Goal: Information Seeking & Learning: Understand process/instructions

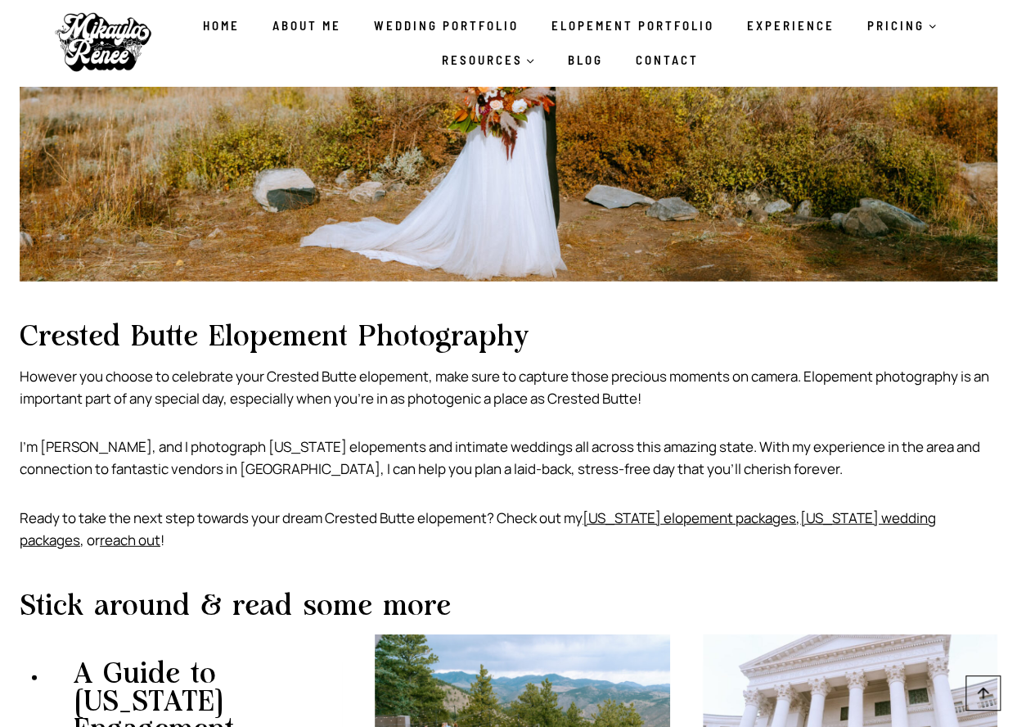
scroll to position [10634, 0]
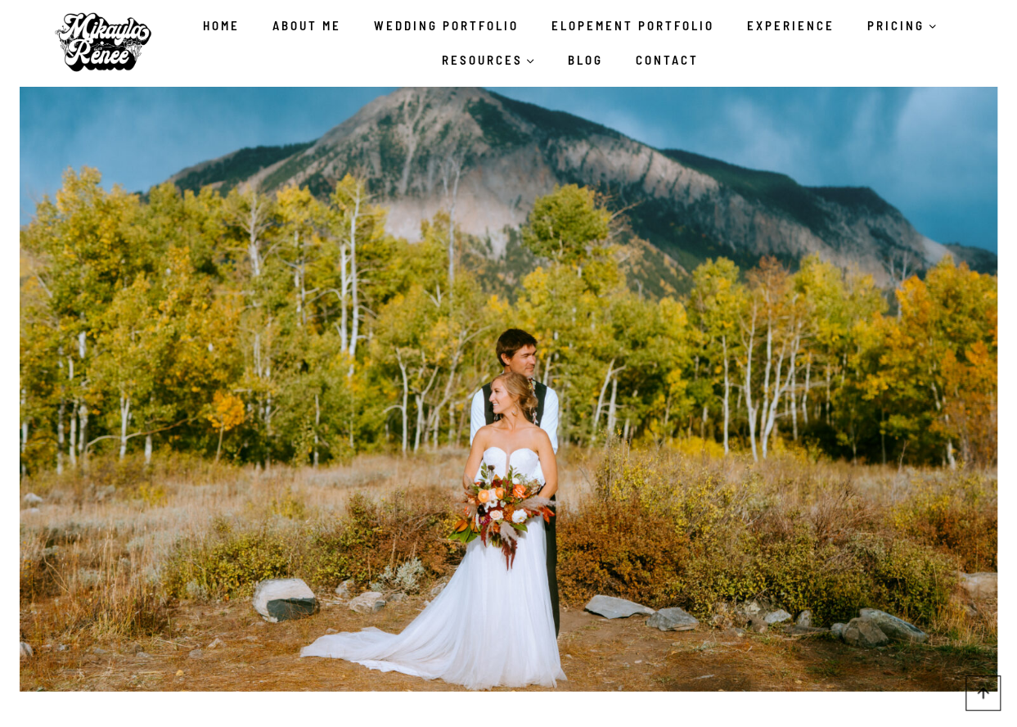
click at [751, 24] on link "Experience" at bounding box center [791, 25] width 120 height 34
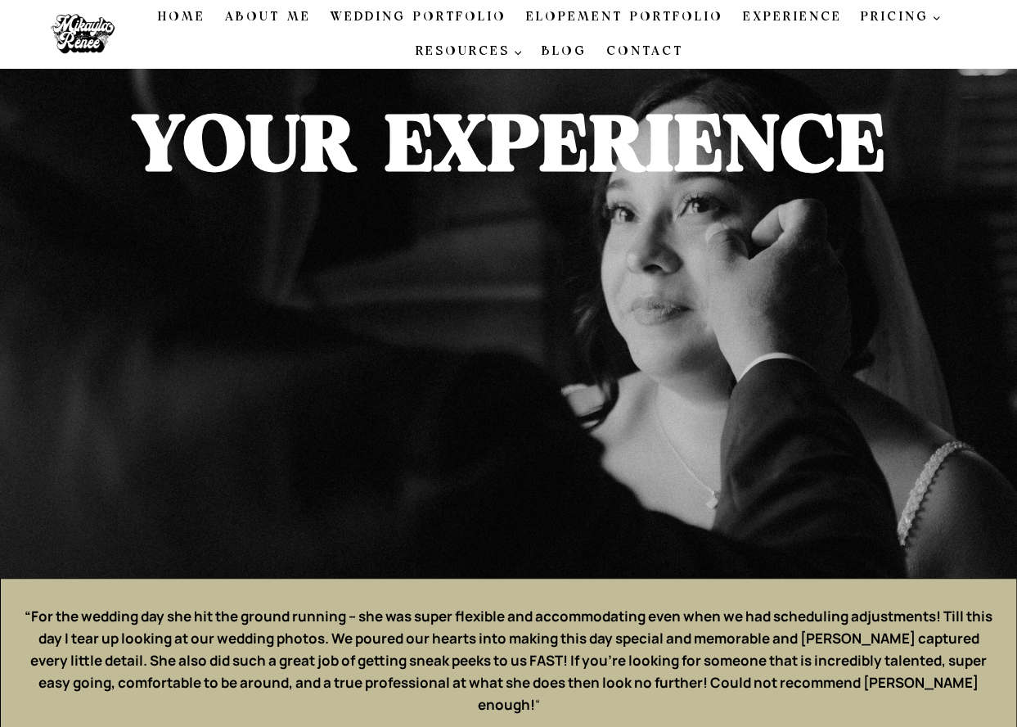
click at [646, 16] on link "Elopement Portfolio" at bounding box center [624, 17] width 217 height 34
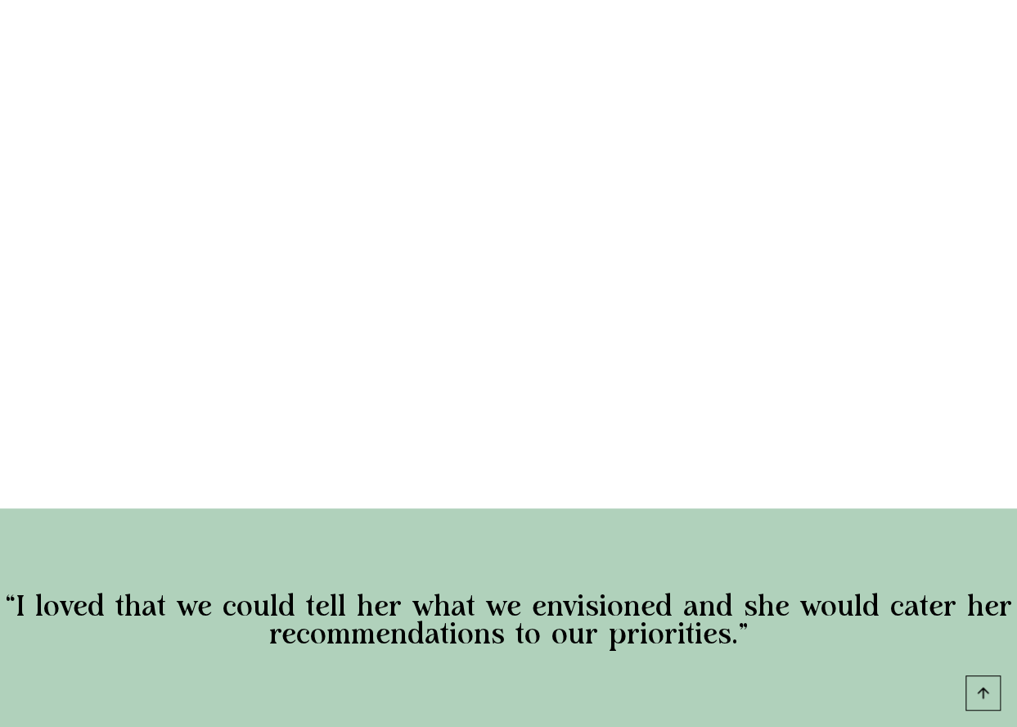
scroll to position [3109, 0]
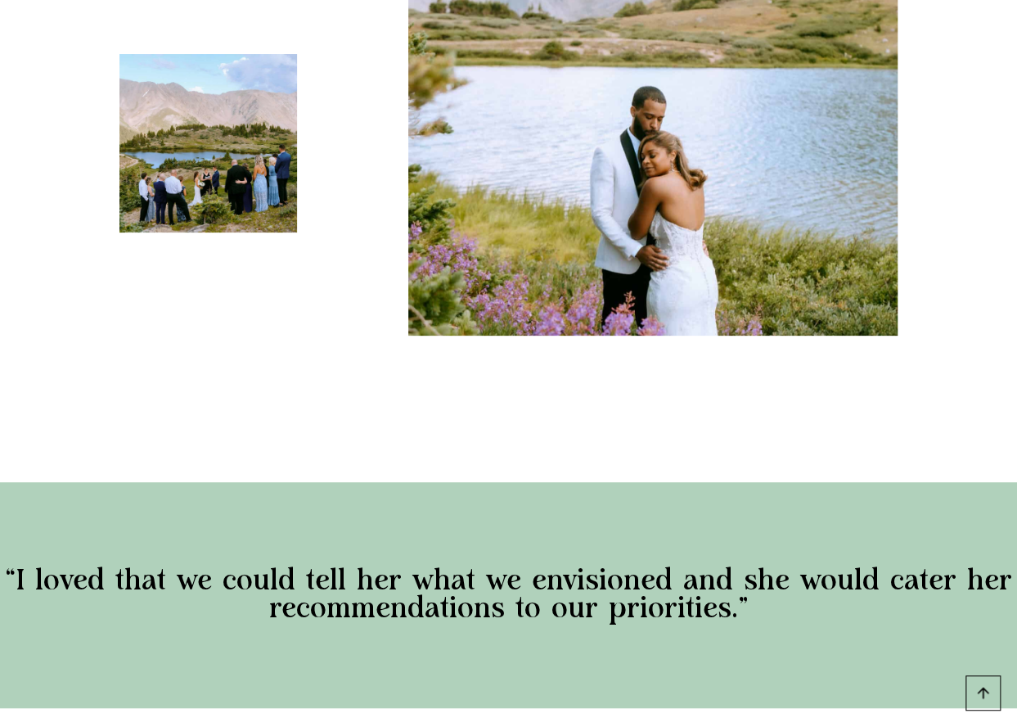
click at [206, 182] on img at bounding box center [208, 143] width 178 height 178
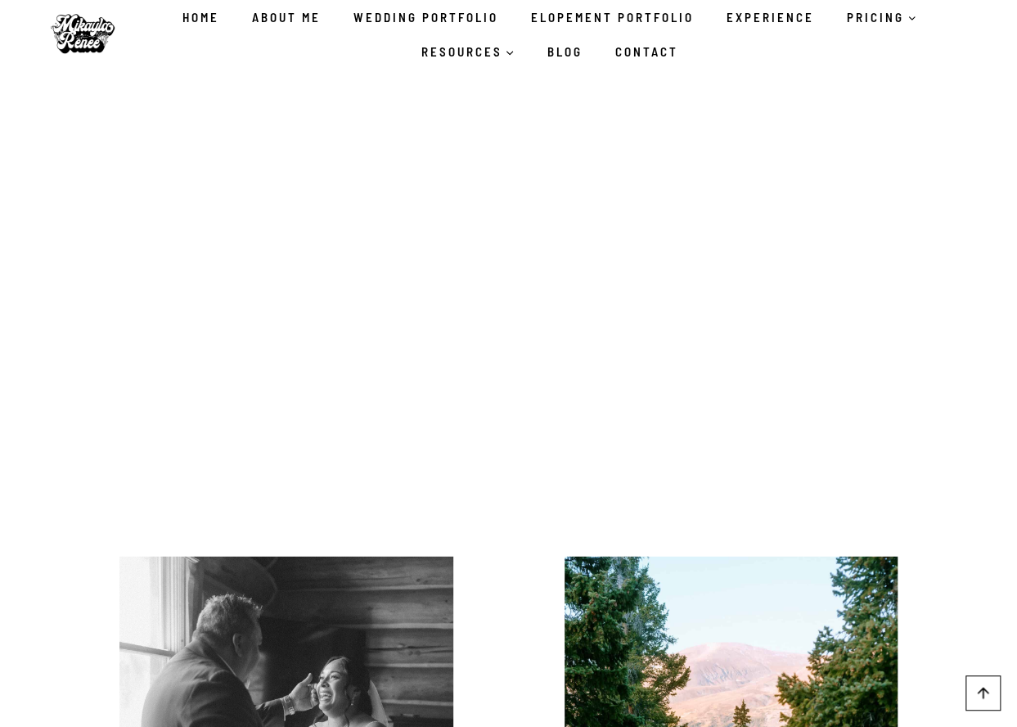
scroll to position [1718, 0]
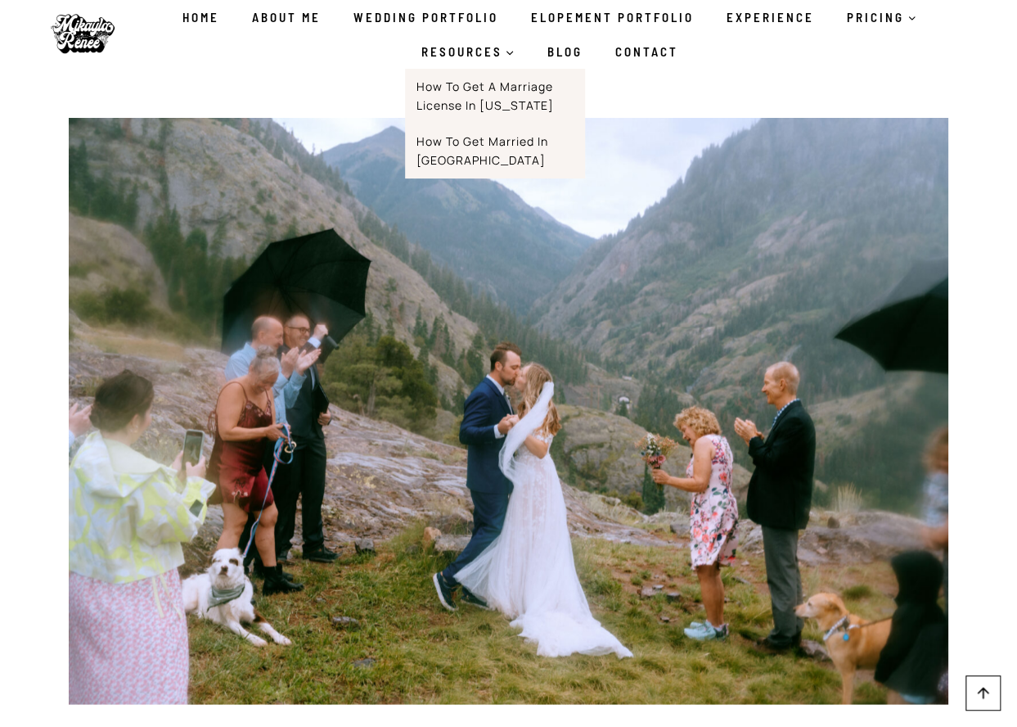
click at [509, 52] on icon "Expand" at bounding box center [509, 52] width 11 height 11
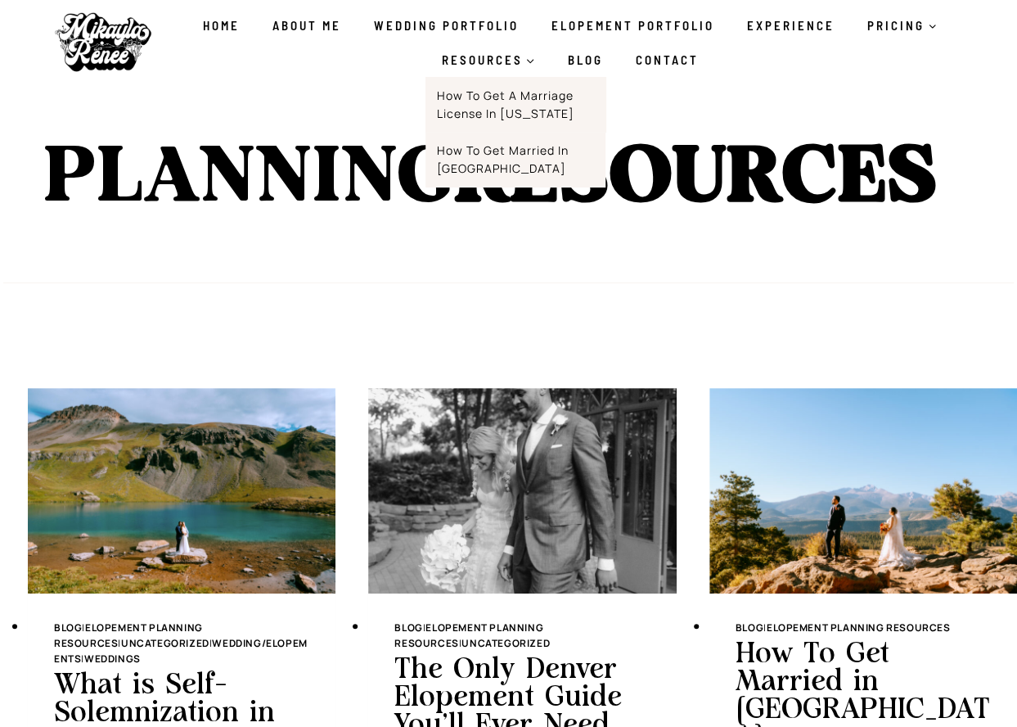
click at [509, 109] on link "How to Get a Marriage License in [US_STATE]" at bounding box center [516, 104] width 180 height 55
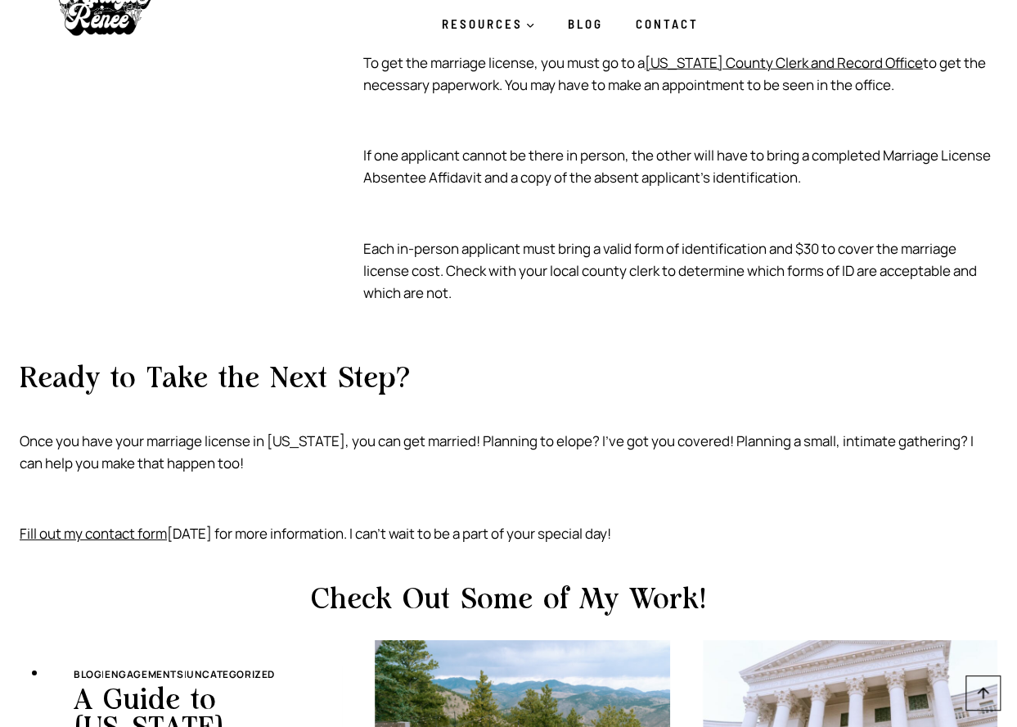
scroll to position [1718, 0]
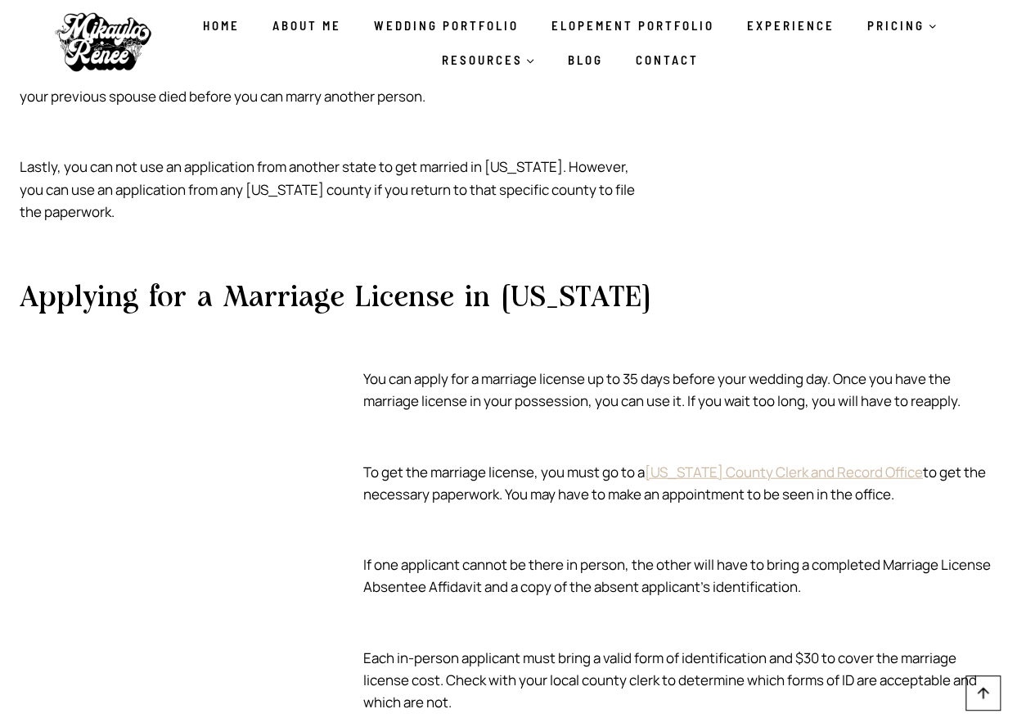
click at [812, 462] on link "Colorado County Clerk and Record Office" at bounding box center [784, 471] width 278 height 19
